Goal: Transaction & Acquisition: Subscribe to service/newsletter

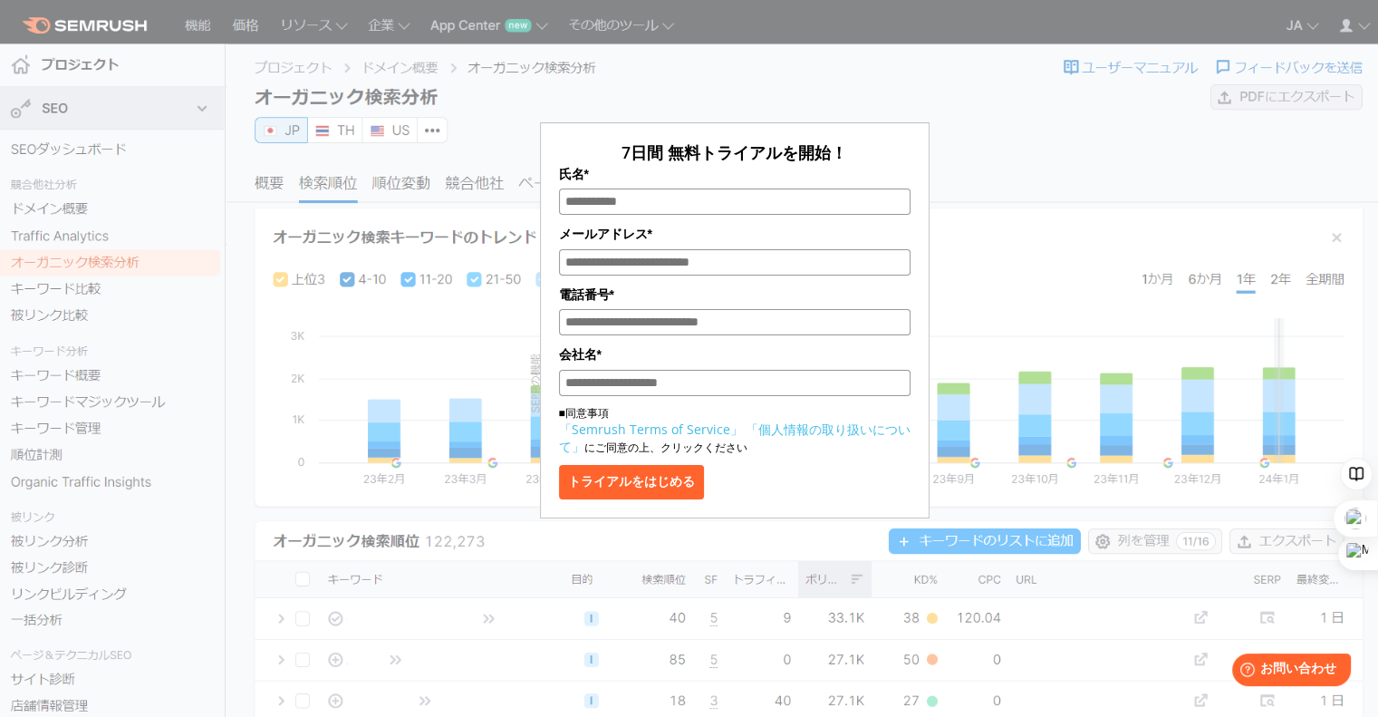
click at [891, 85] on div "7日間 無料トライアルを開始！ 氏名* メールアドレス* 電話番号* 会社名* ■同意事項 「Semrush Terms of Service」 「個人情報の…" at bounding box center [735, 271] width 906 height 496
click at [715, 197] on input "氏名*" at bounding box center [734, 201] width 351 height 26
click at [939, 93] on div "7日間 無料トライアルを開始！ 氏名* メールアドレス* 電話番号* 会社名* ■同意事項 「Semrush Terms of Service」 「個人情報の…" at bounding box center [735, 271] width 906 height 496
